Goal: Transaction & Acquisition: Book appointment/travel/reservation

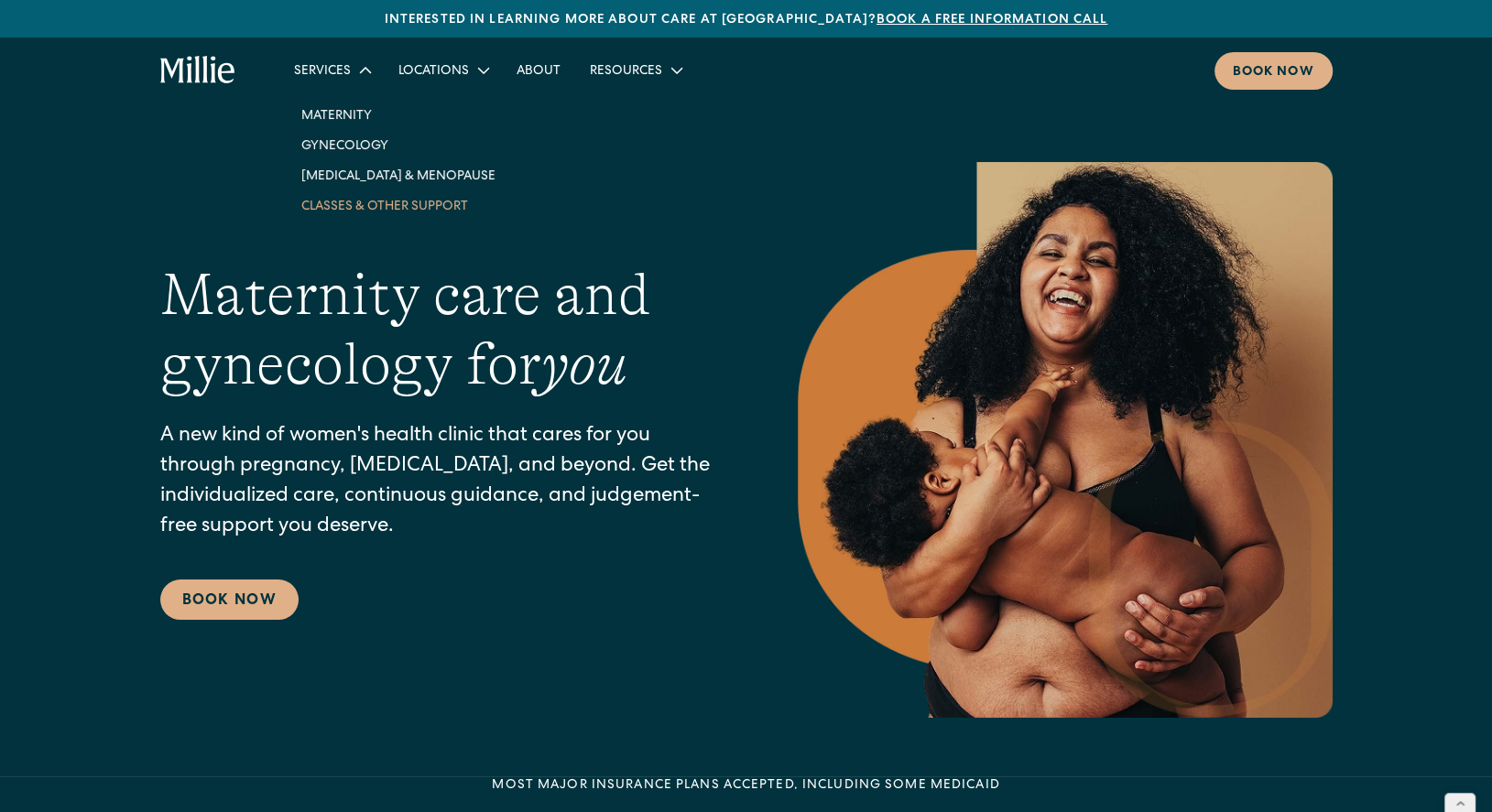
click at [329, 207] on link "Classes & Other Support" at bounding box center [399, 206] width 224 height 31
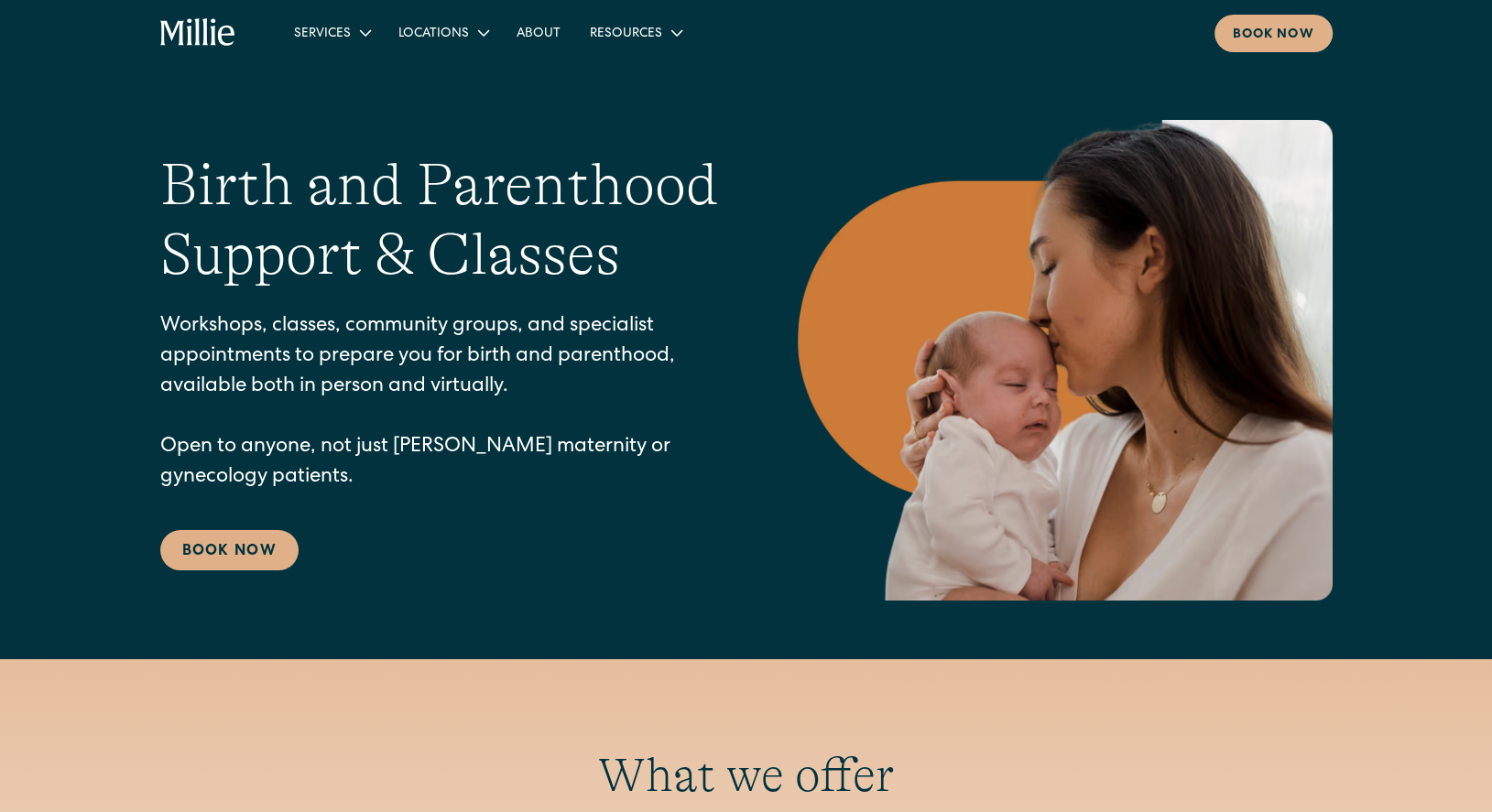
scroll to position [8, 0]
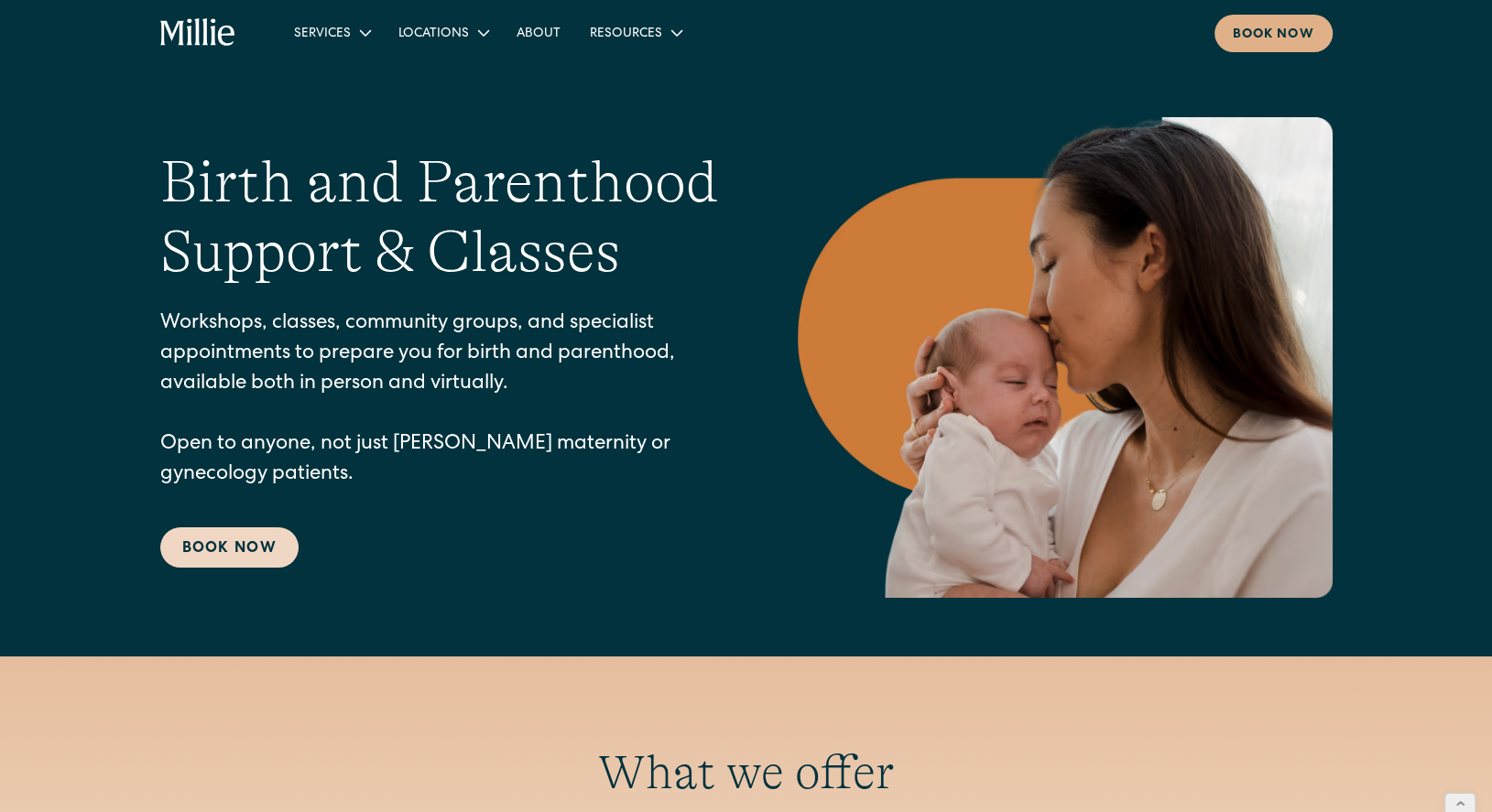
click at [231, 551] on link "Book Now" at bounding box center [230, 547] width 139 height 40
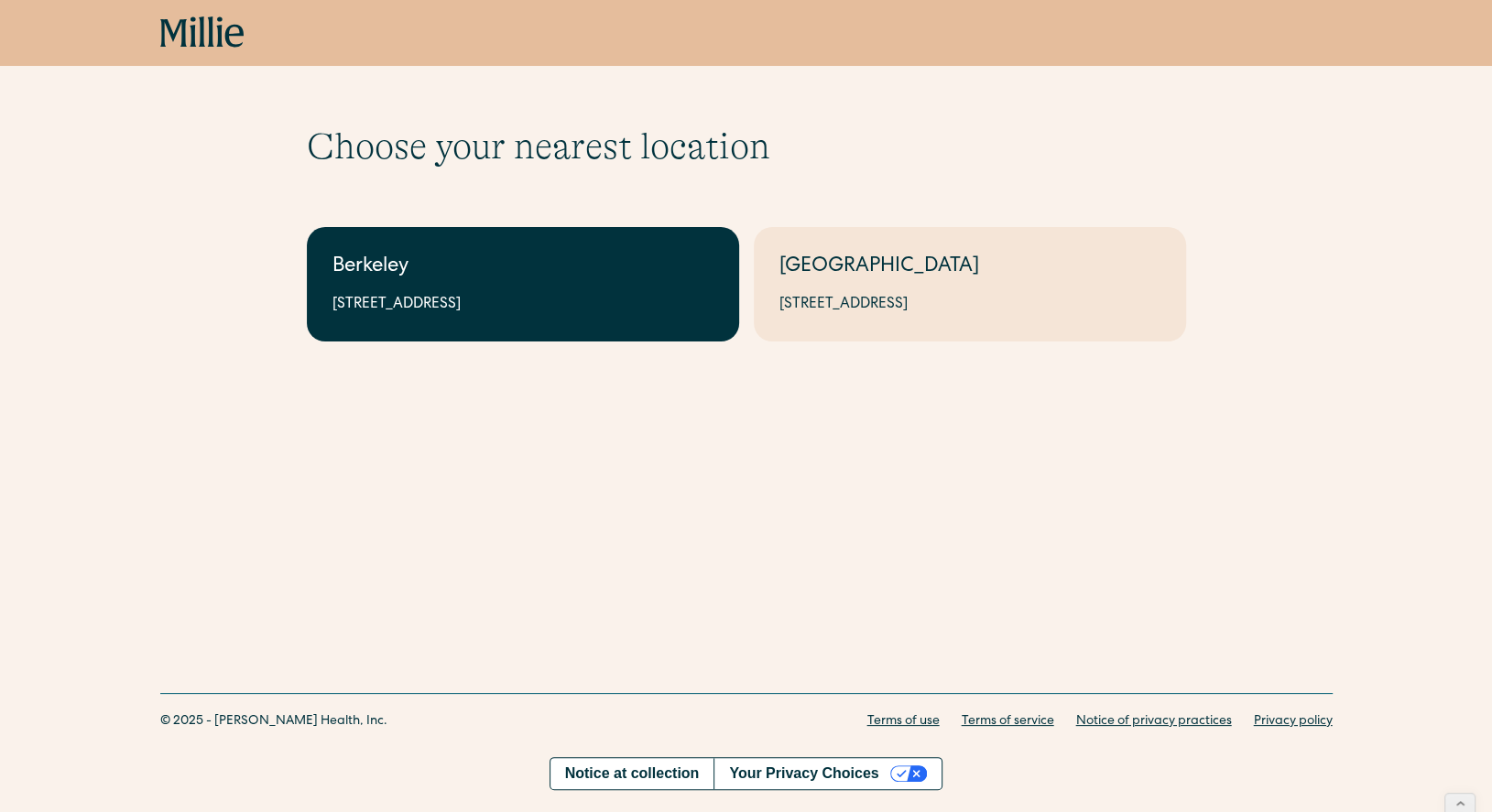
click at [520, 284] on link "Berkeley 2999 Regent St, Suite 524, Berkeley, CA 94705" at bounding box center [523, 284] width 432 height 115
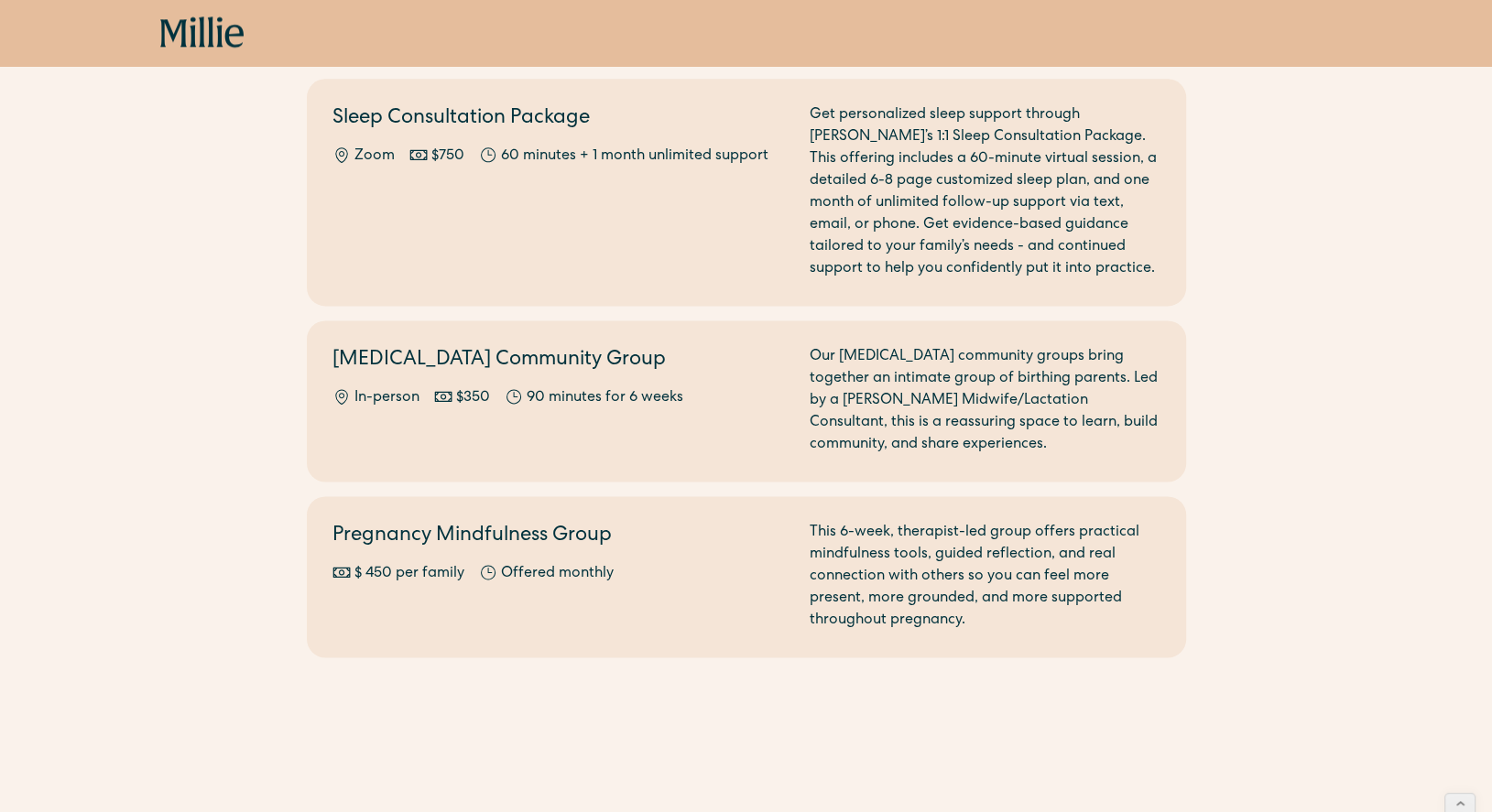
scroll to position [2065, 0]
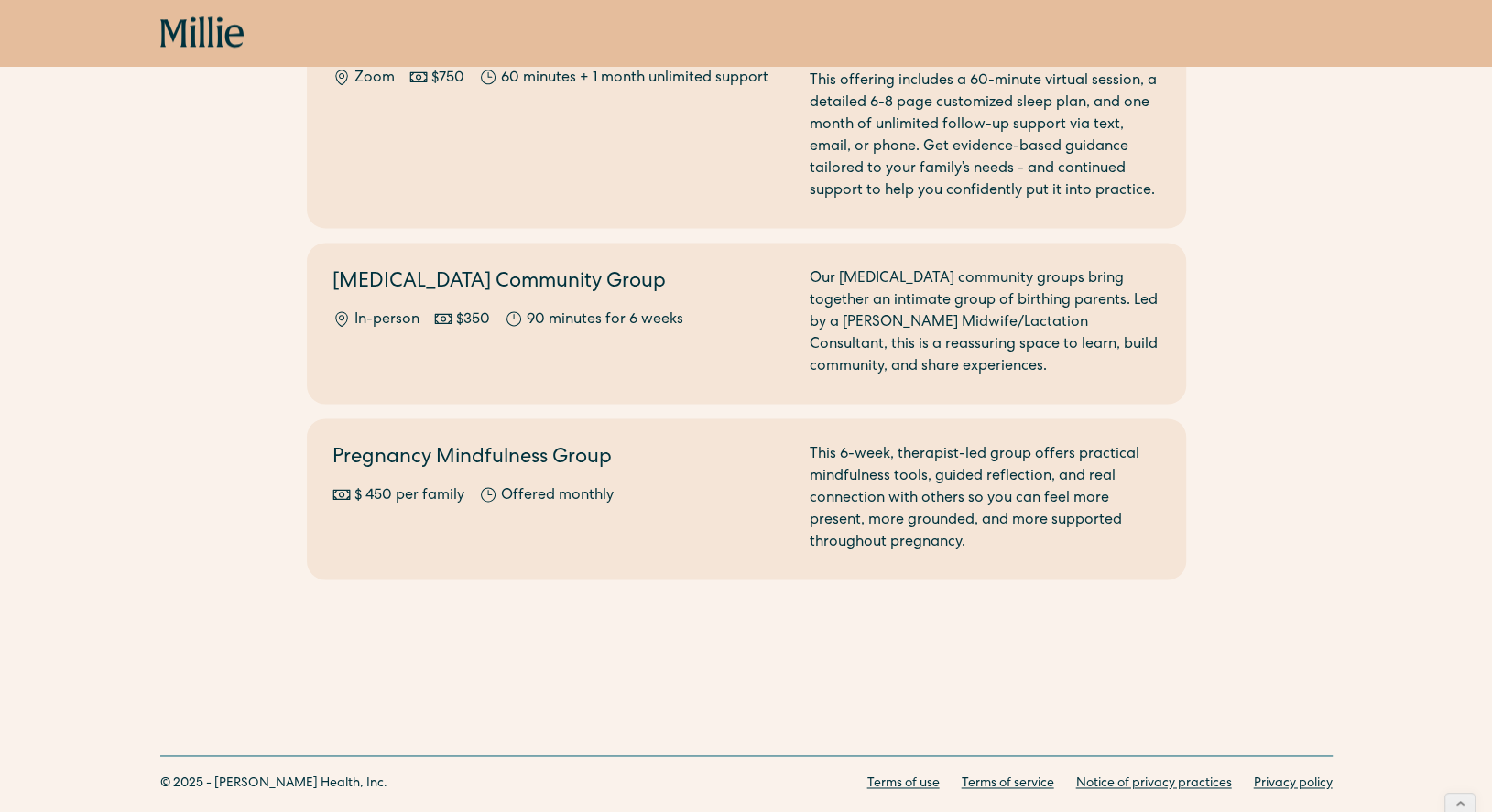
click at [632, 446] on h2 "Pregnancy Mindfulness Group" at bounding box center [560, 459] width 455 height 31
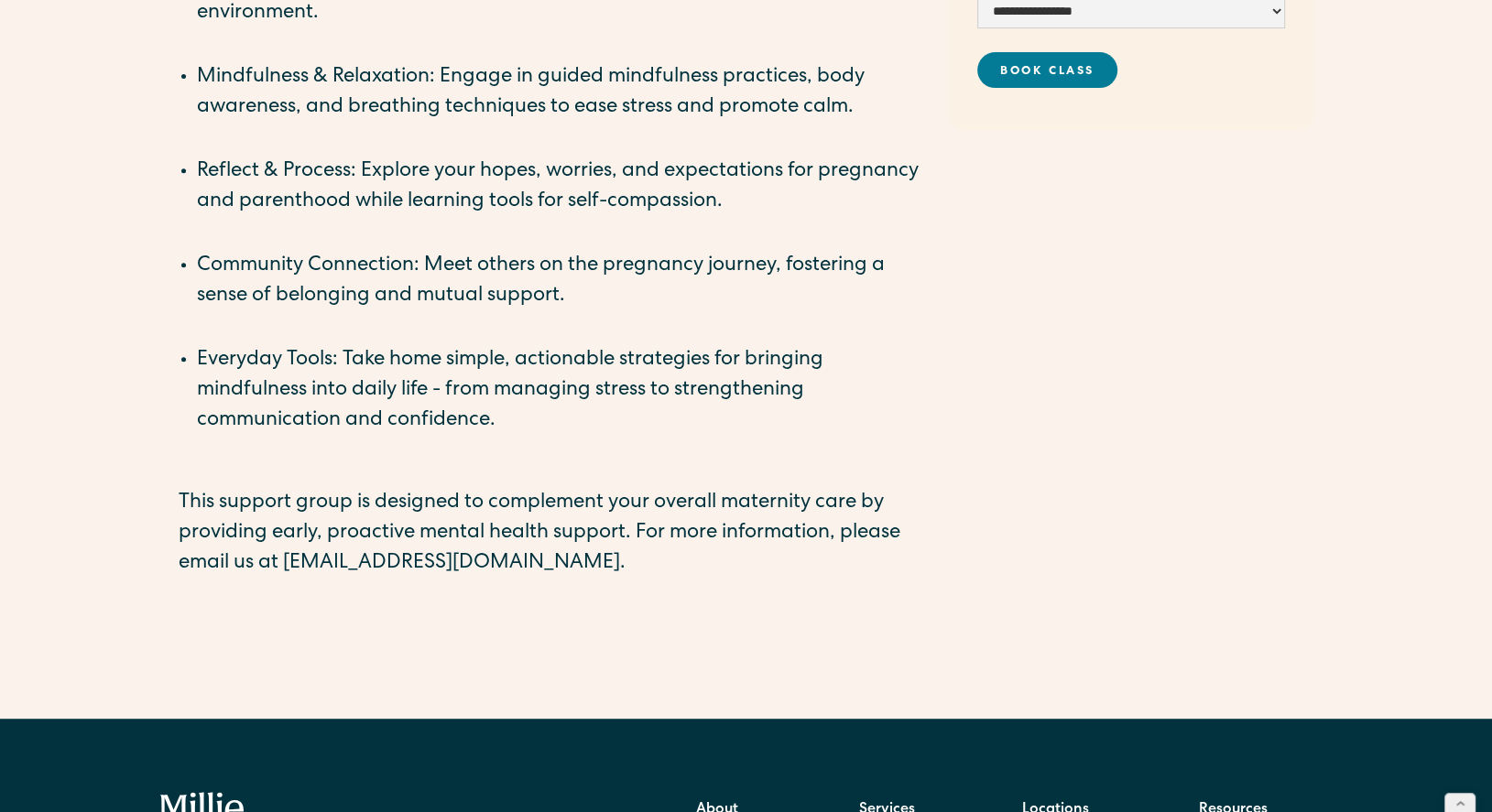
scroll to position [205, 0]
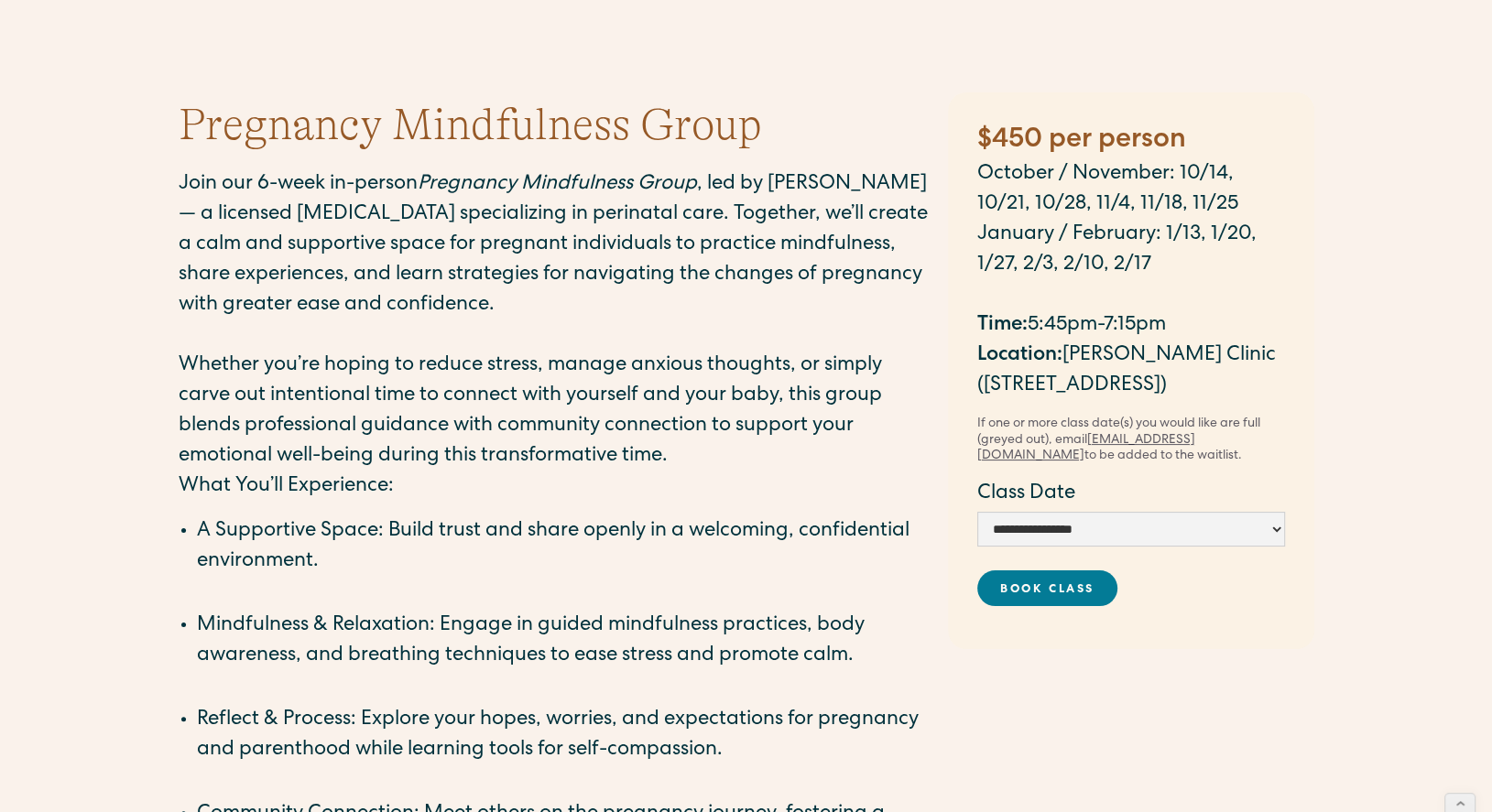
scroll to position [98, 0]
